Goal: Task Accomplishment & Management: Manage account settings

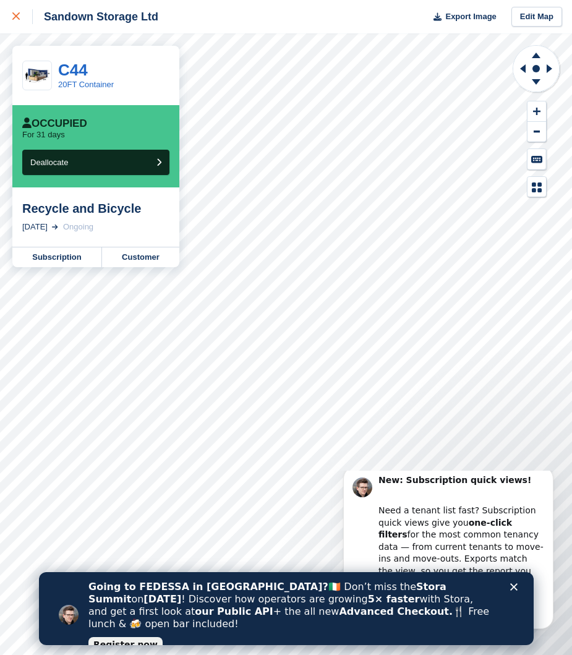
click at [19, 16] on icon at bounding box center [15, 15] width 7 height 7
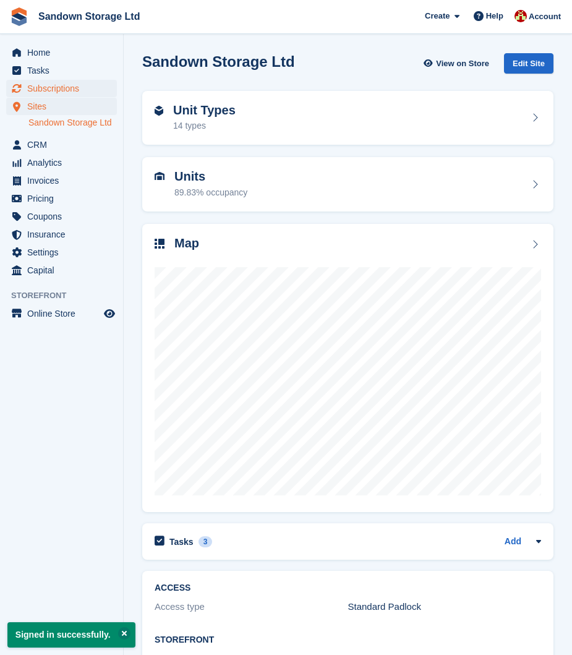
click at [64, 85] on span "Subscriptions" at bounding box center [64, 88] width 74 height 17
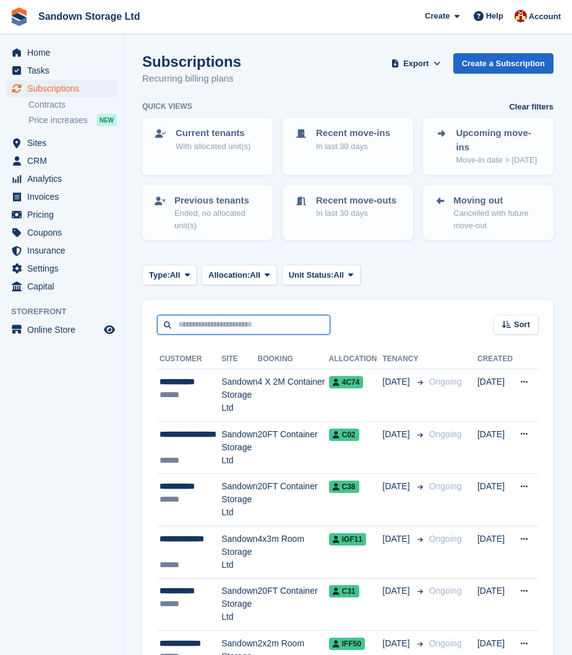
click at [191, 325] on input "text" at bounding box center [243, 325] width 173 height 20
type input "****"
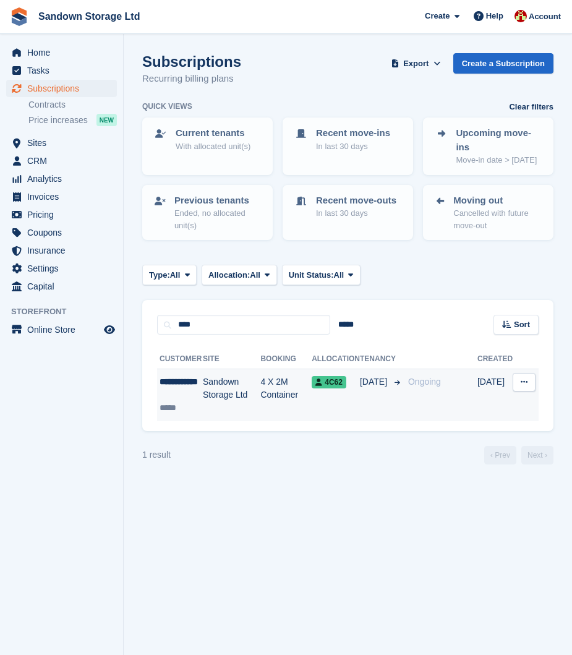
click at [264, 374] on td "4 X 2M Container" at bounding box center [285, 395] width 51 height 52
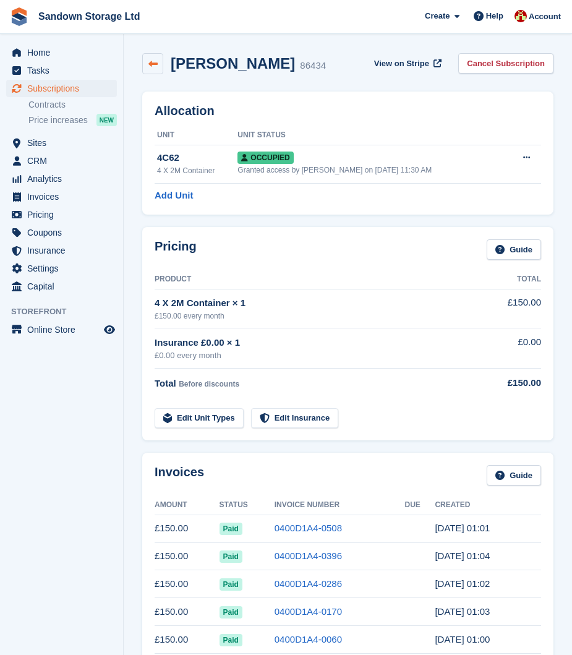
click at [155, 68] on icon at bounding box center [152, 63] width 9 height 9
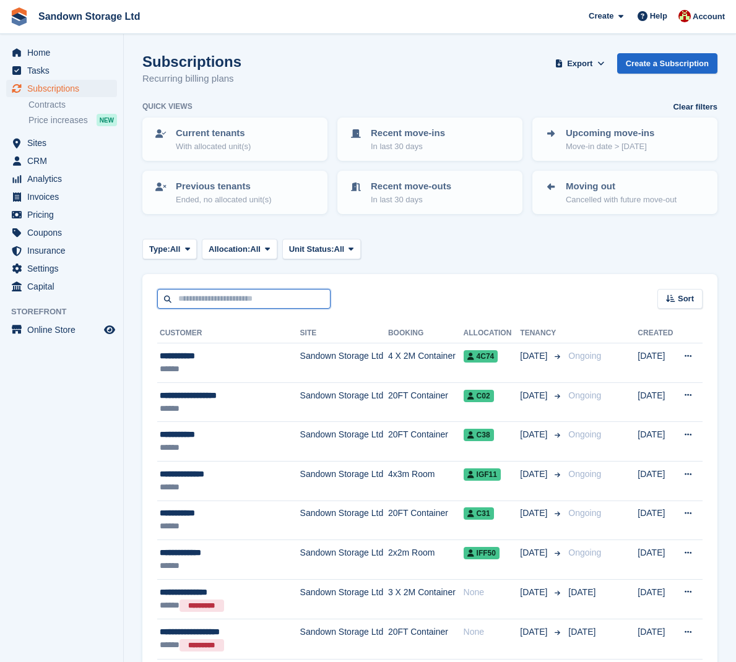
drag, startPoint x: 192, startPoint y: 294, endPoint x: 182, endPoint y: 299, distance: 11.6
click at [192, 294] on input "text" at bounding box center [243, 299] width 173 height 20
type input "*****"
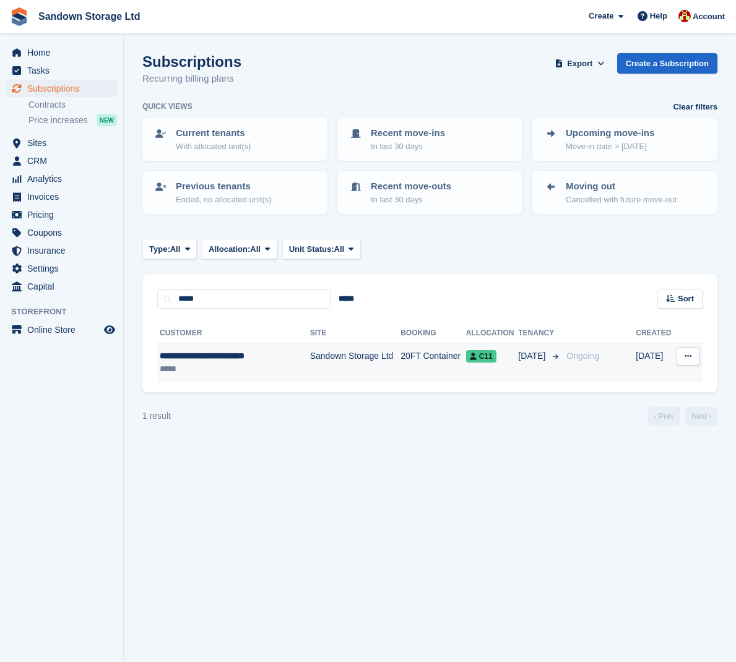
click at [311, 356] on td "Sandown Storage Ltd" at bounding box center [355, 362] width 90 height 39
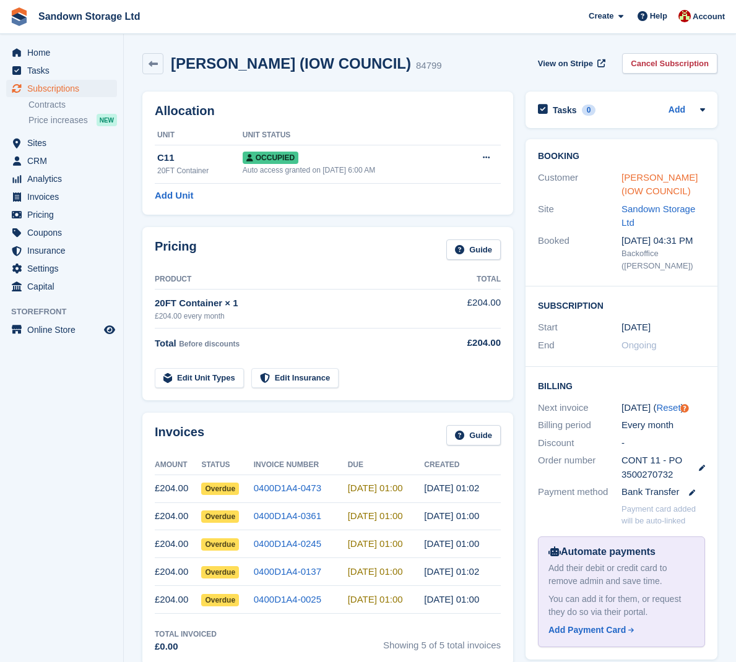
click at [646, 186] on link "[PERSON_NAME] (IOW COUNCIL)" at bounding box center [659, 184] width 76 height 25
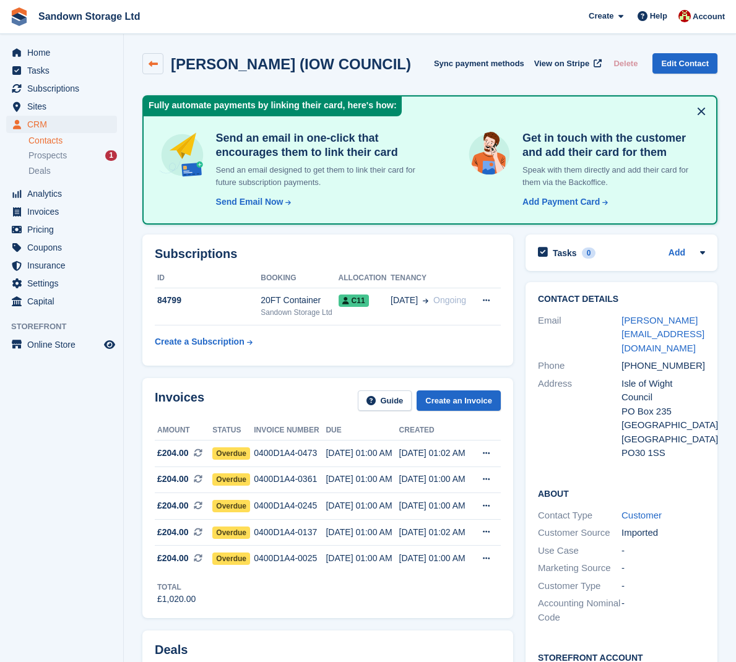
click at [162, 58] on link at bounding box center [152, 63] width 21 height 21
